Goal: Register for event/course

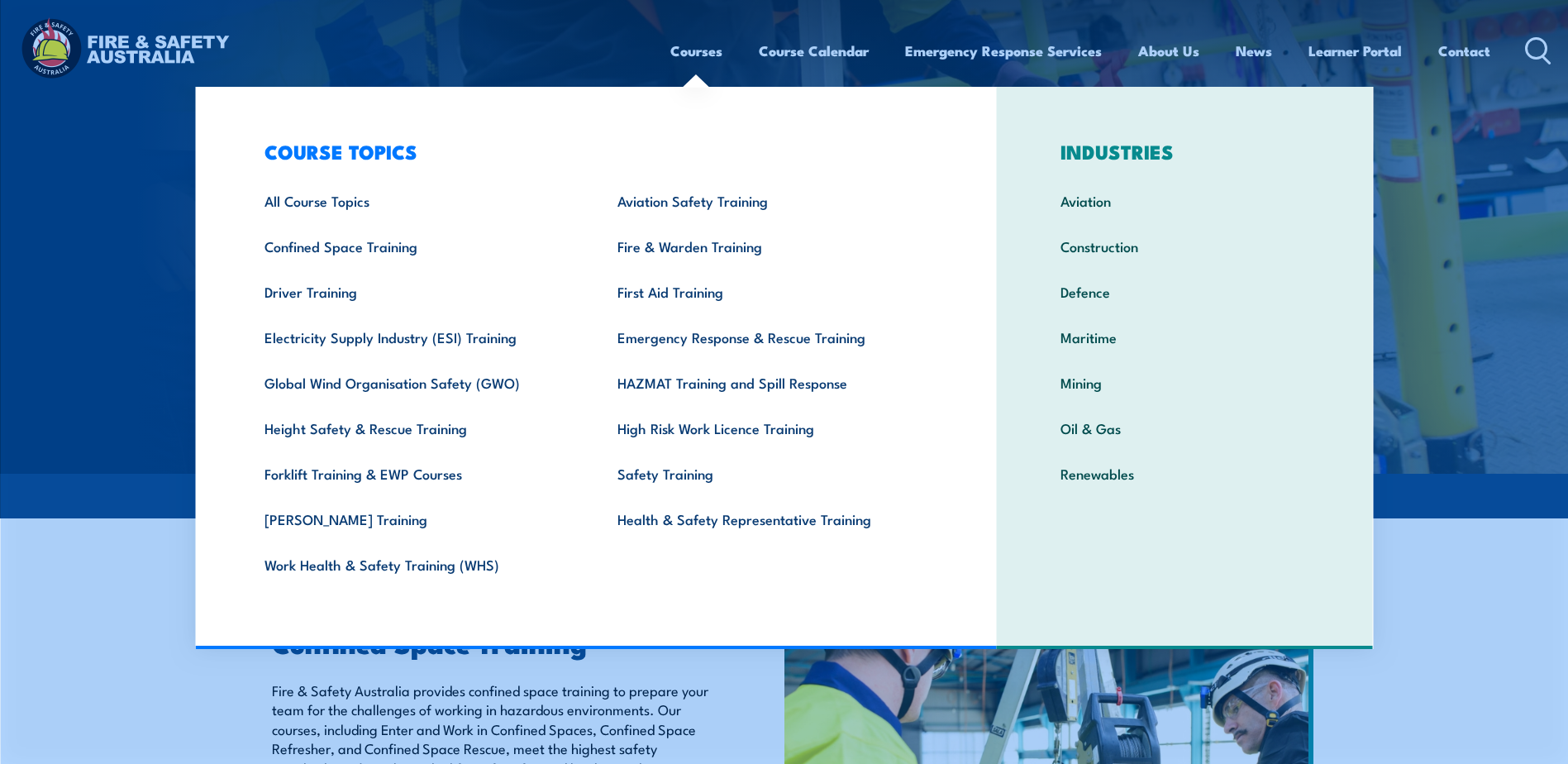
click at [698, 45] on link "Courses" at bounding box center [697, 51] width 52 height 44
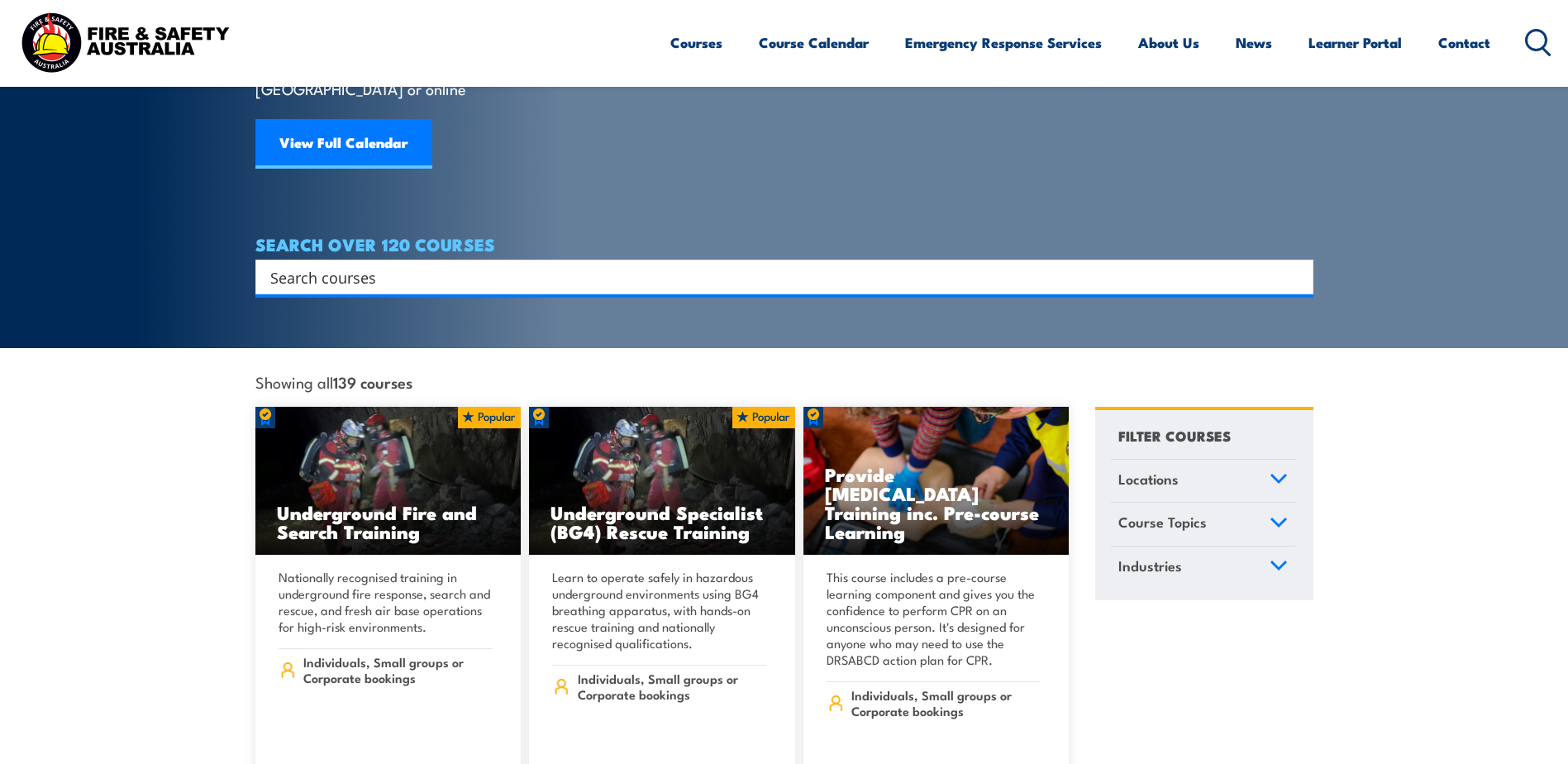
scroll to position [331, 0]
